Goal: Information Seeking & Learning: Learn about a topic

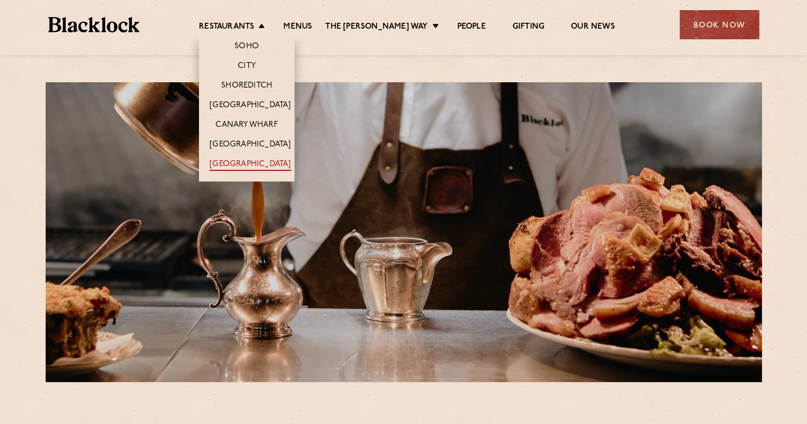
click at [257, 162] on link "[GEOGRAPHIC_DATA]" at bounding box center [249, 165] width 81 height 12
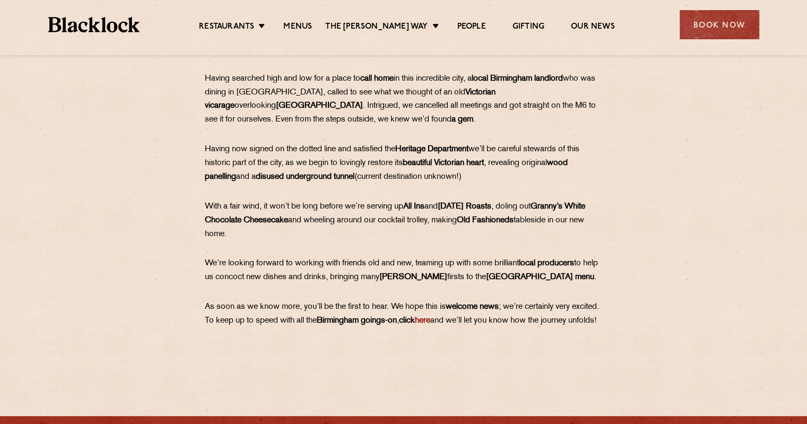
scroll to position [477, 0]
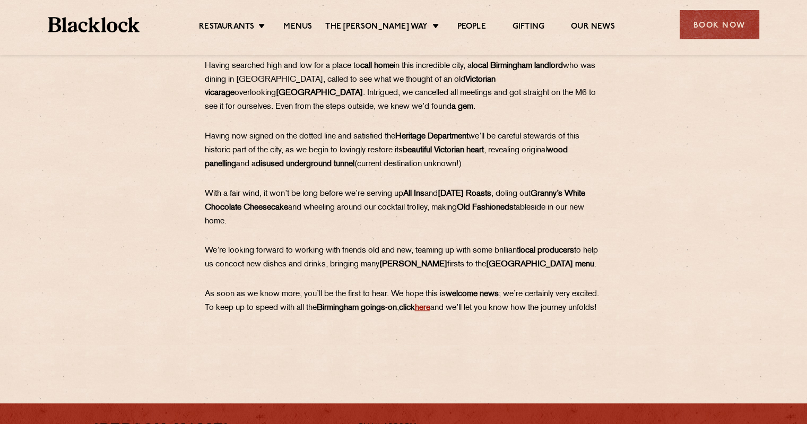
click at [430, 309] on link "here" at bounding box center [422, 308] width 15 height 8
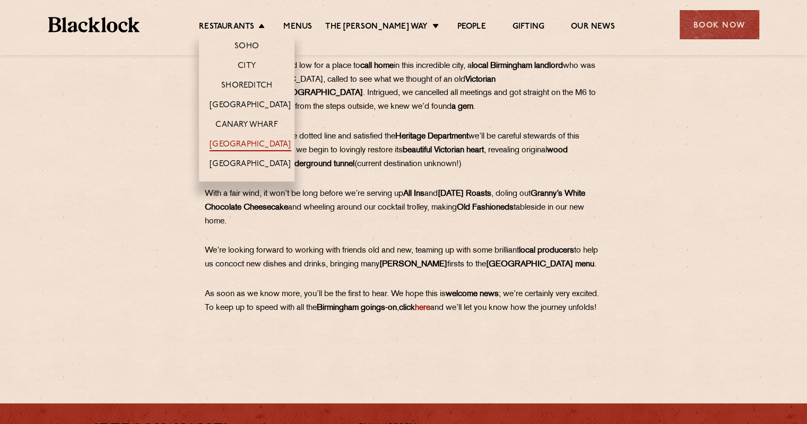
click at [268, 141] on link "[GEOGRAPHIC_DATA]" at bounding box center [249, 145] width 81 height 12
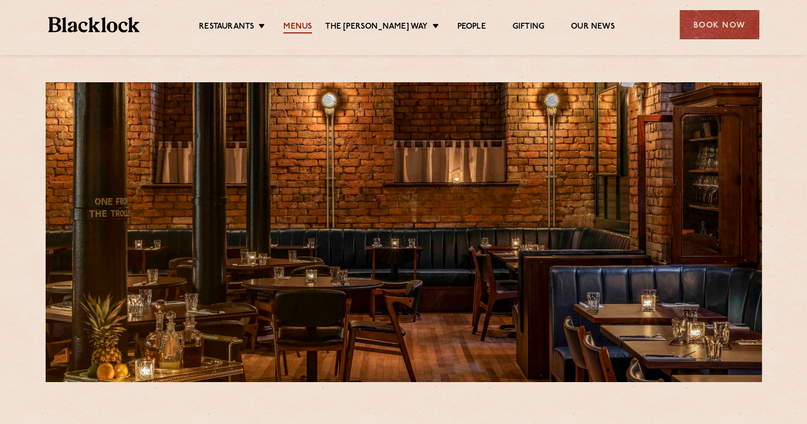
click at [310, 25] on link "Menus" at bounding box center [297, 28] width 29 height 12
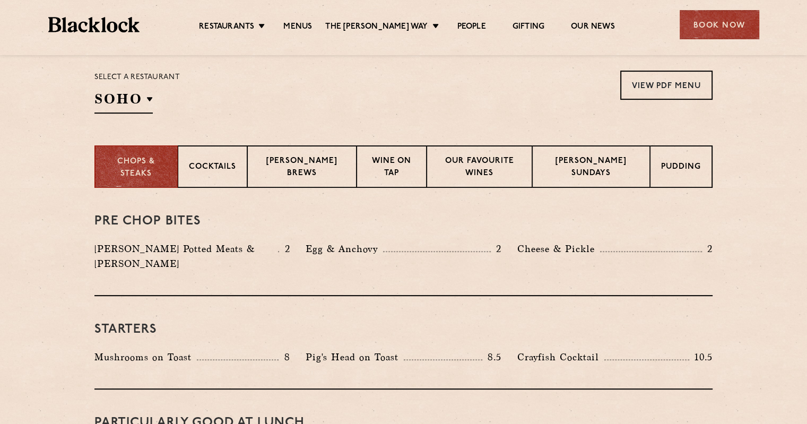
scroll to position [371, 0]
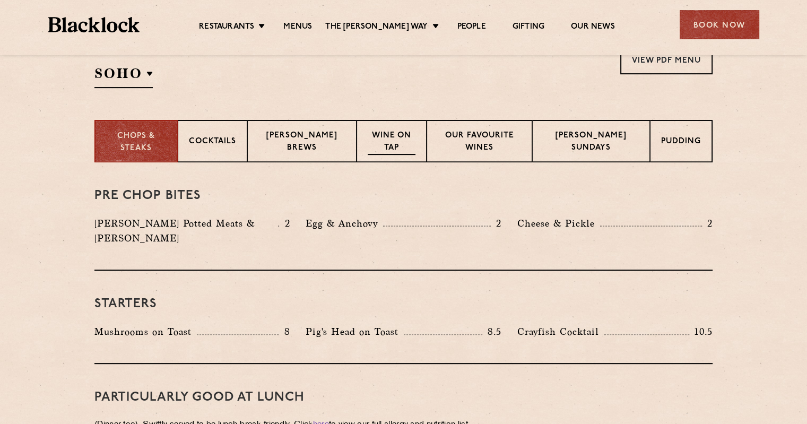
click at [386, 144] on p "Wine on Tap" at bounding box center [391, 142] width 47 height 25
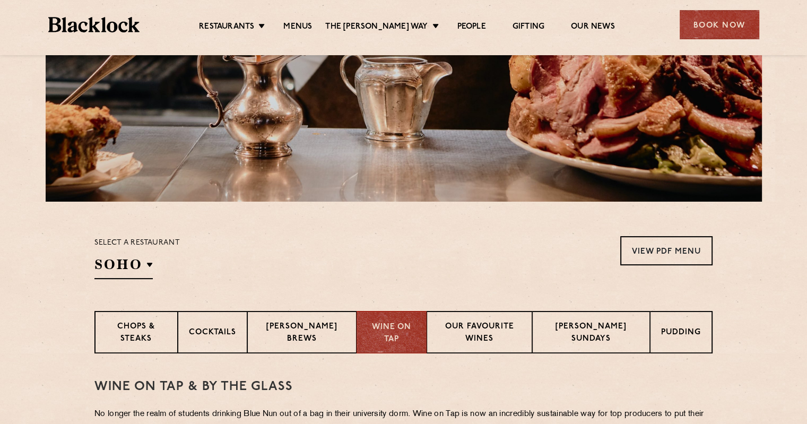
scroll to position [265, 0]
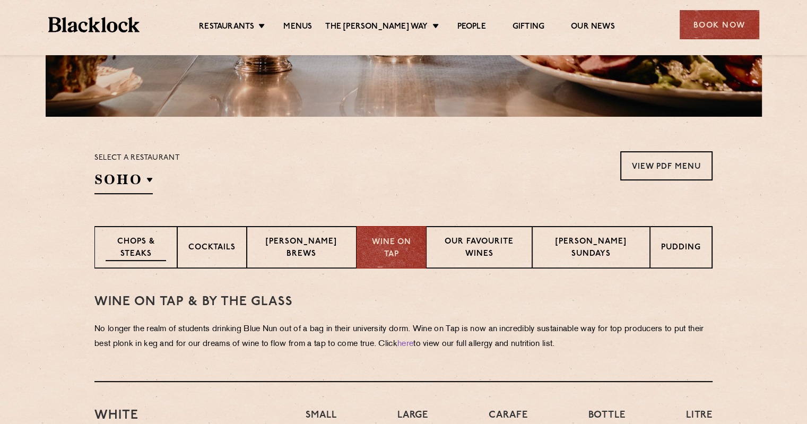
click at [145, 244] on p "Chops & Steaks" at bounding box center [136, 248] width 60 height 25
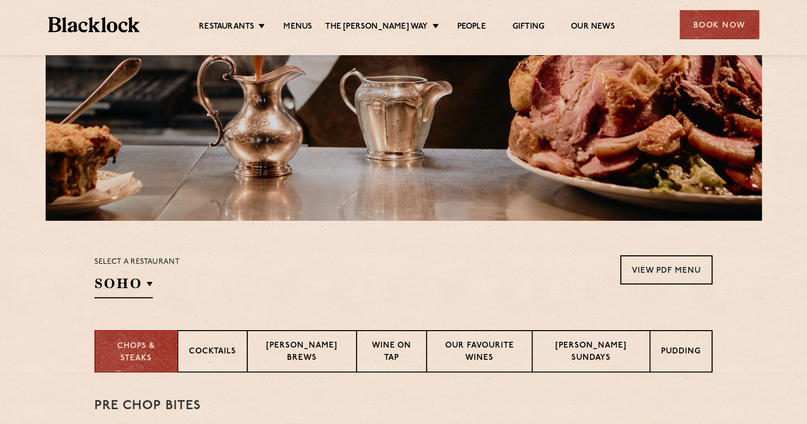
scroll to position [159, 0]
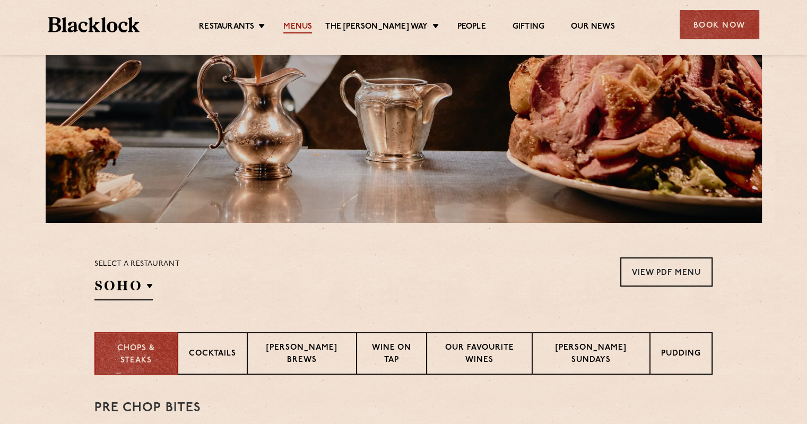
click at [309, 23] on link "Menus" at bounding box center [297, 28] width 29 height 12
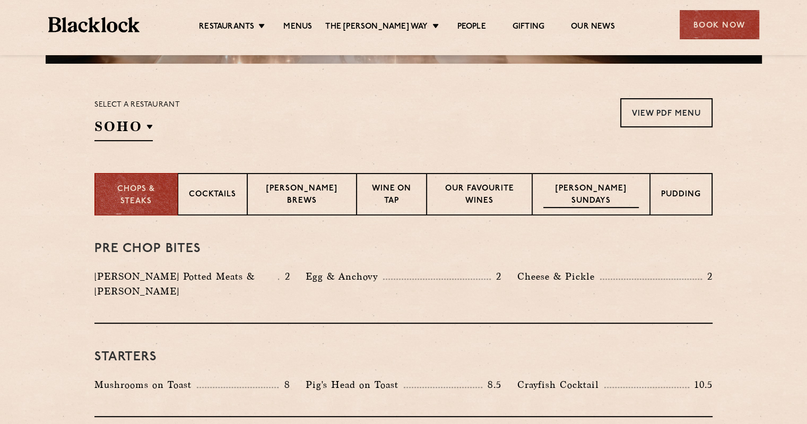
click at [579, 186] on p "[PERSON_NAME] Sundays" at bounding box center [590, 195] width 95 height 25
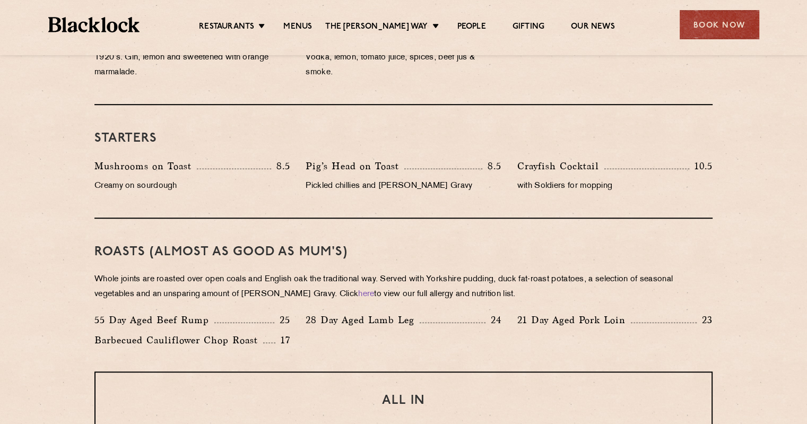
scroll to position [583, 0]
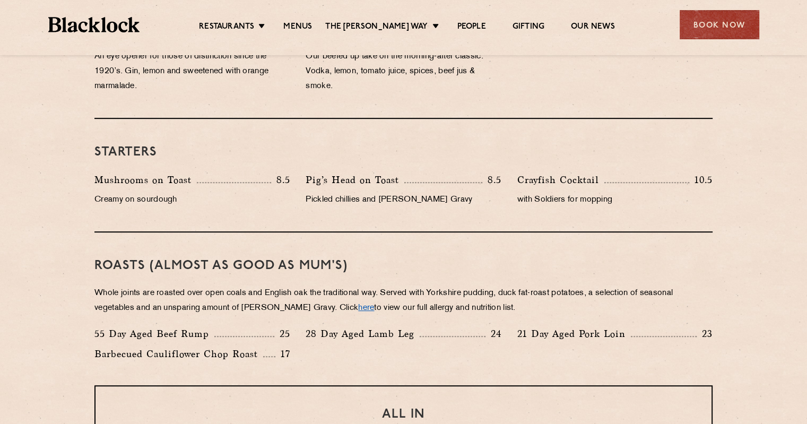
click at [358, 307] on link "here" at bounding box center [366, 308] width 16 height 8
click at [358, 304] on link "here" at bounding box center [366, 308] width 16 height 8
